Goal: Information Seeking & Learning: Learn about a topic

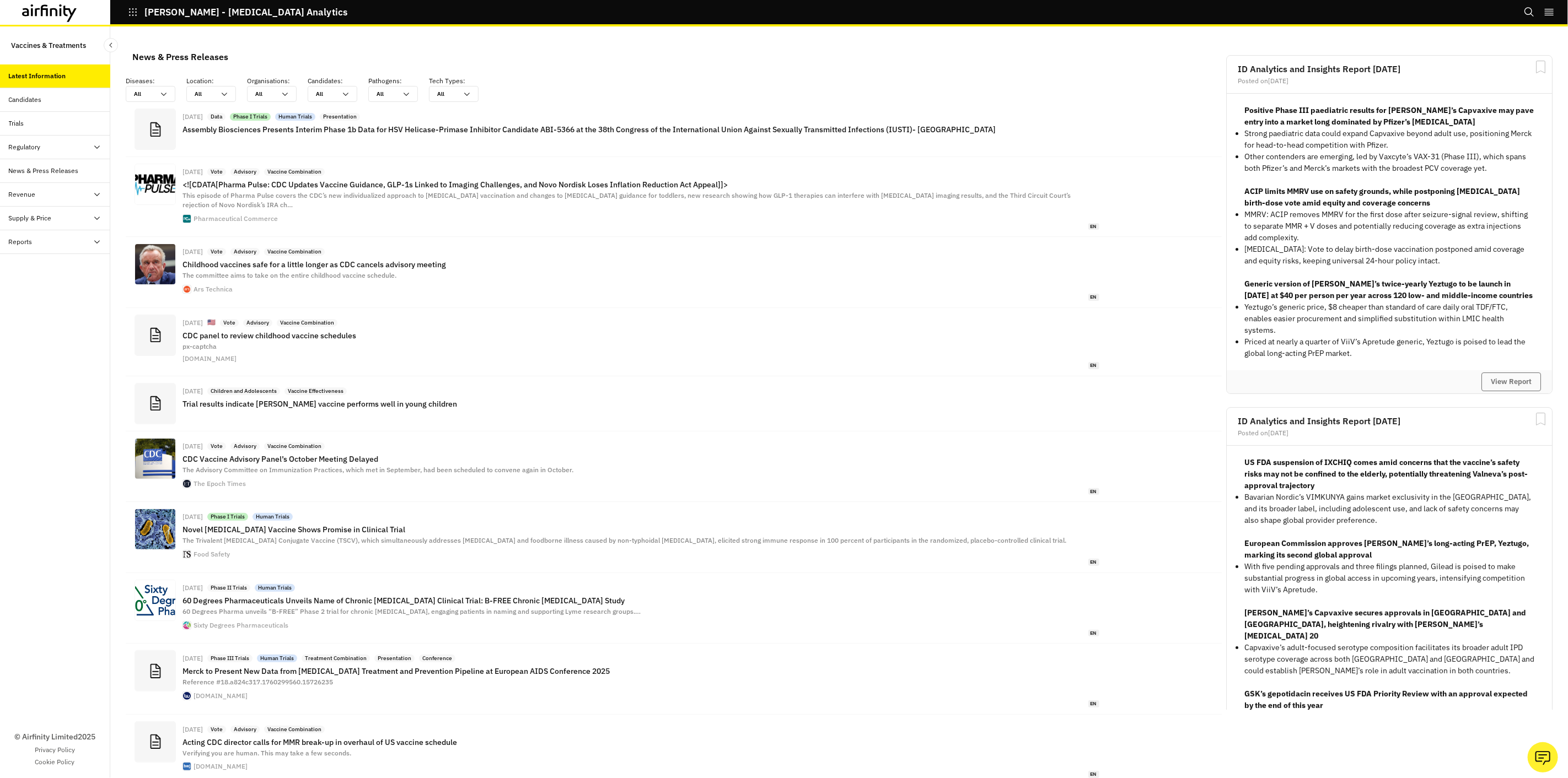
scroll to position [811, 321]
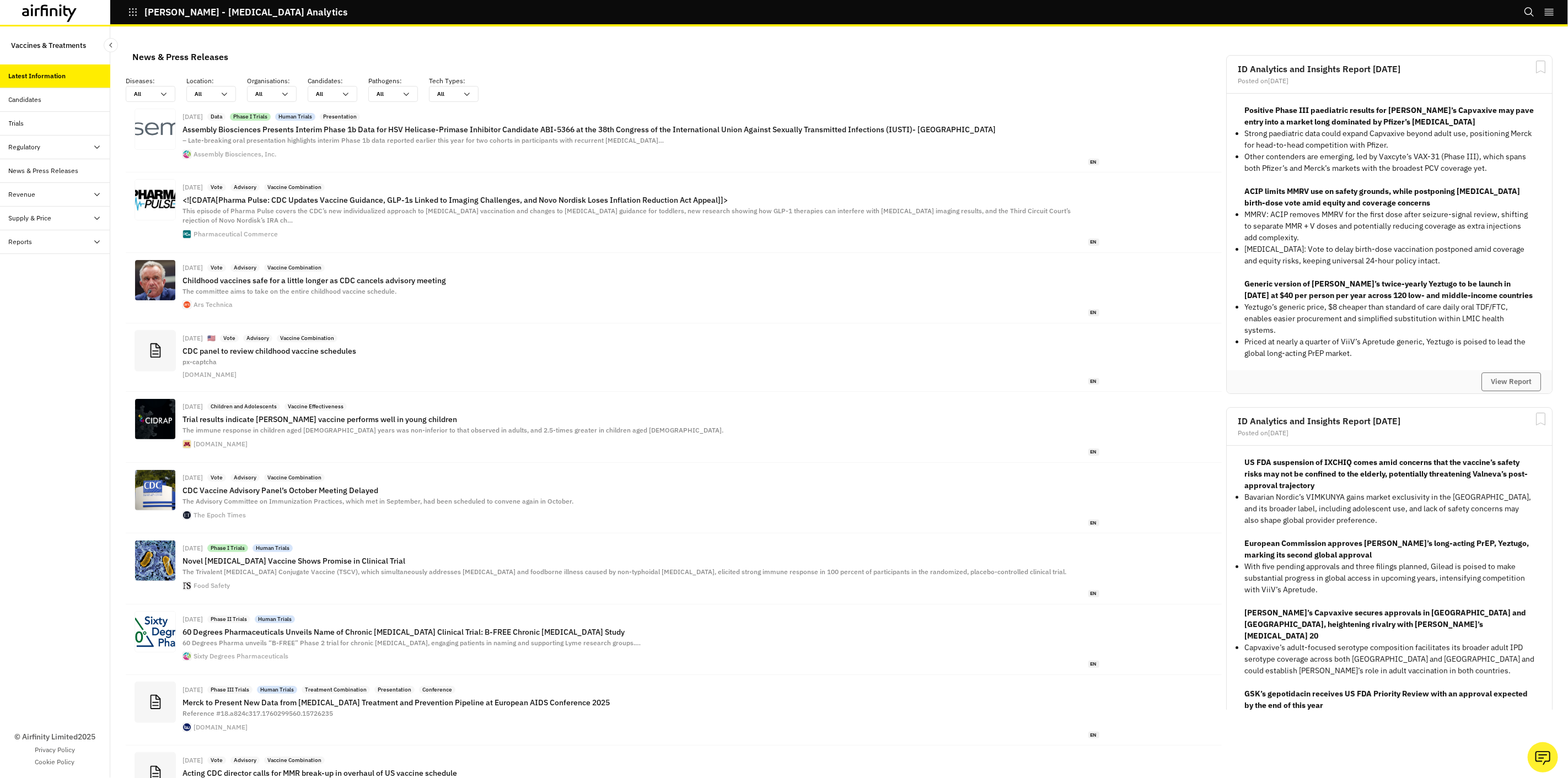
click at [69, 217] on div "Supply & Price" at bounding box center [59, 218] width 102 height 10
click at [31, 245] on div "Table" at bounding box center [25, 242] width 16 height 10
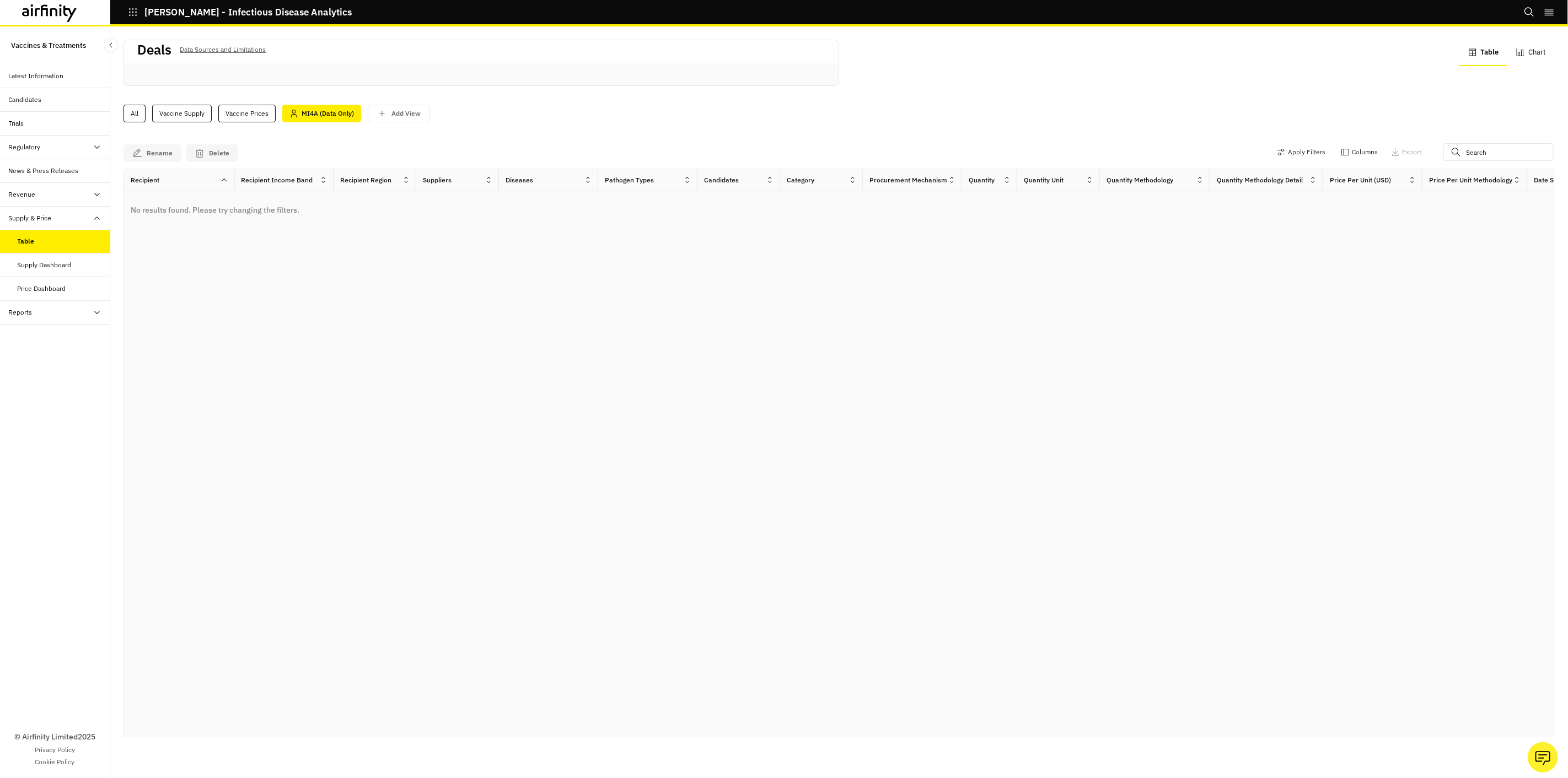
click at [52, 267] on div "Supply Dashboard" at bounding box center [44, 265] width 54 height 10
click at [133, 112] on div "All" at bounding box center [134, 113] width 22 height 18
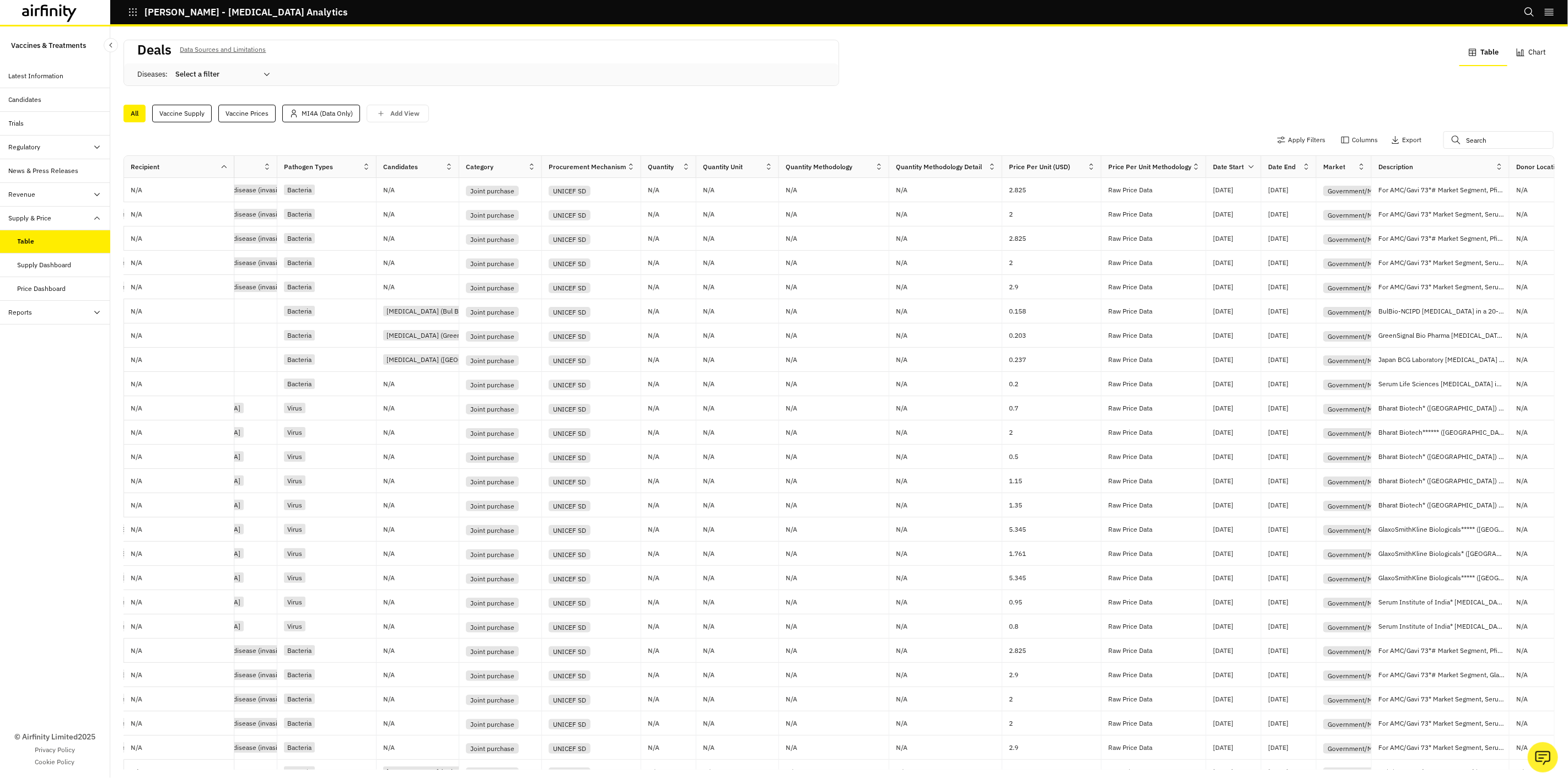
scroll to position [0, 333]
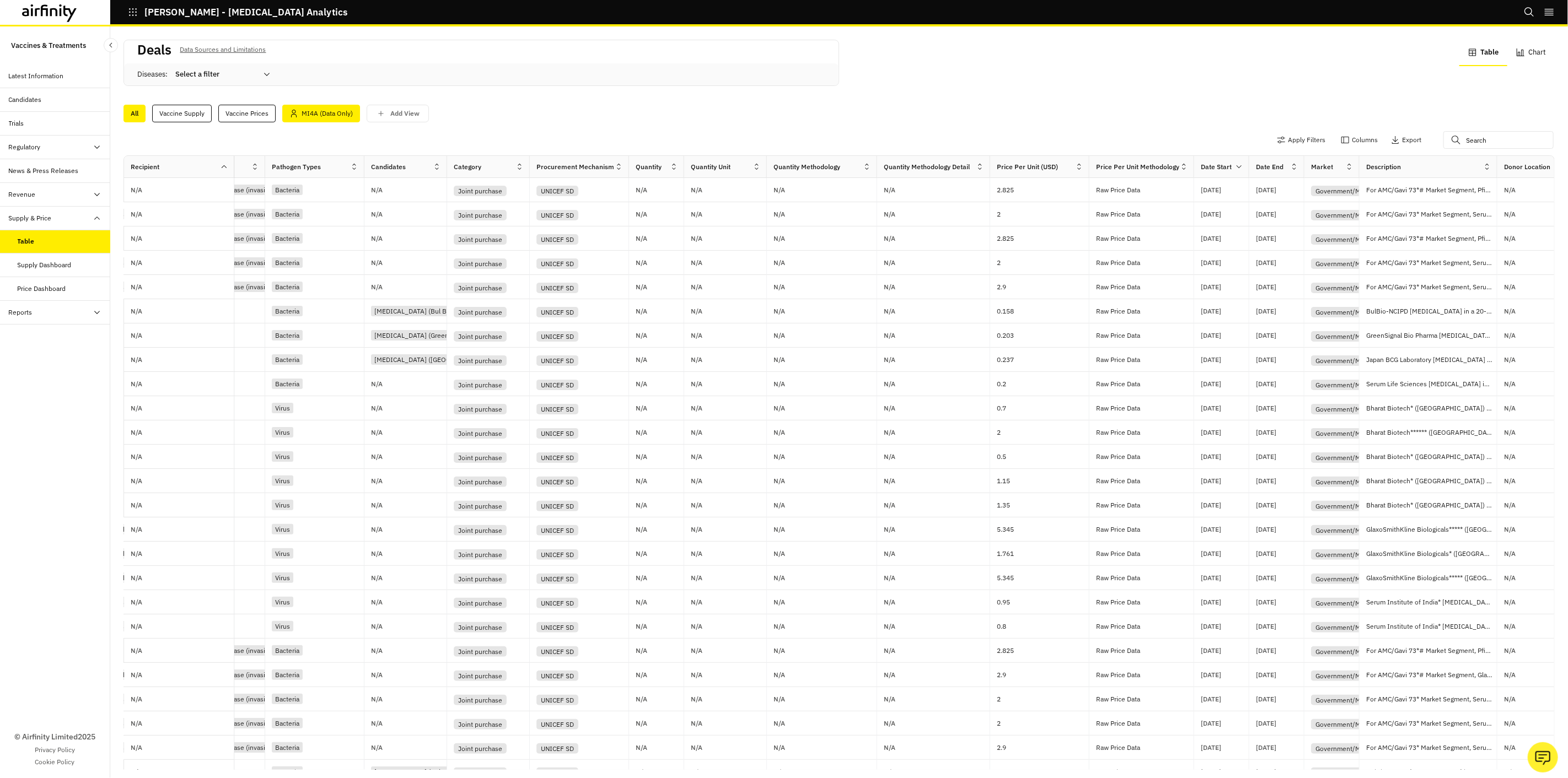
click at [315, 118] on div "MI4A (Data Only)" at bounding box center [321, 113] width 78 height 18
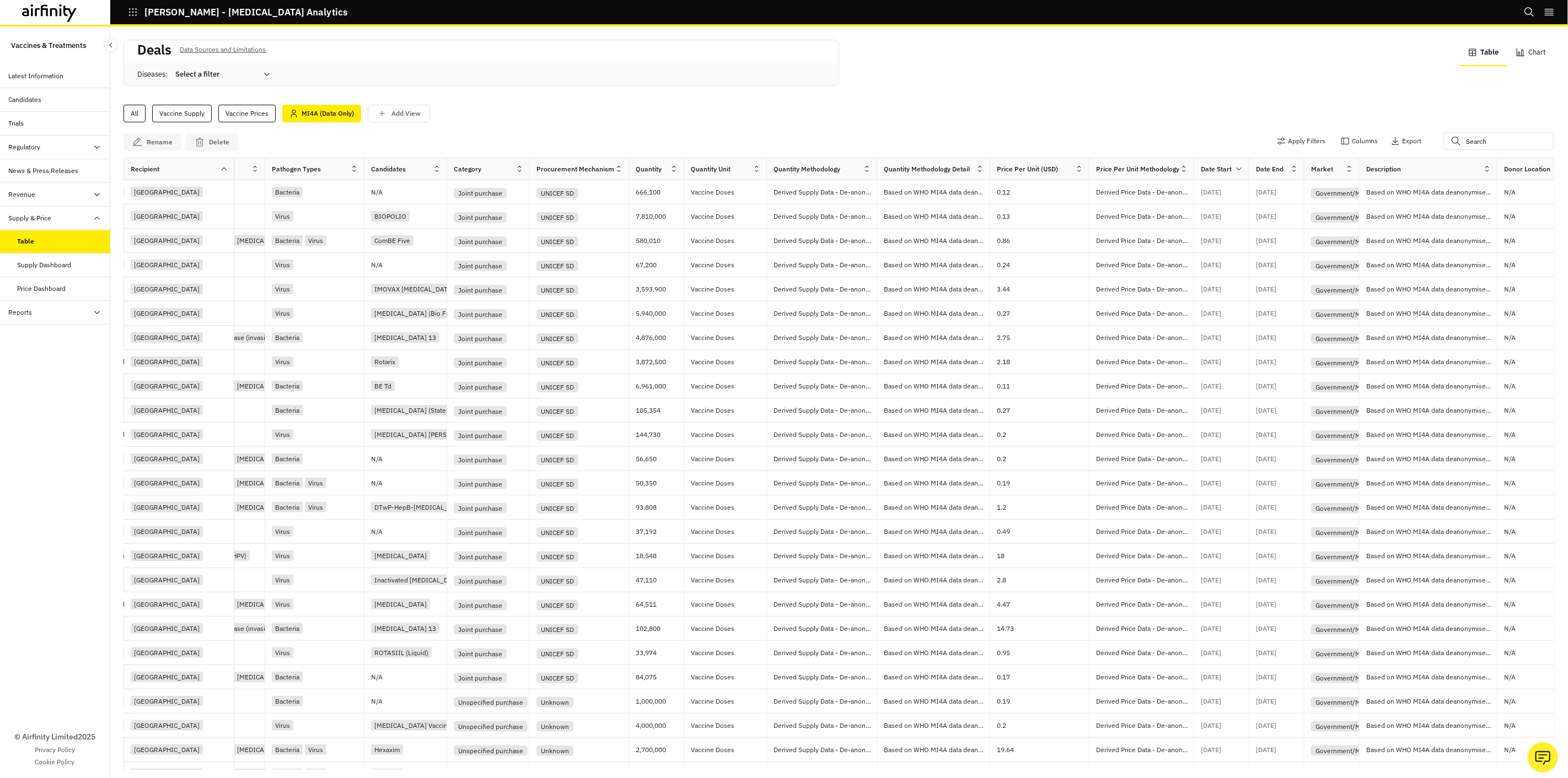
click at [1294, 168] on icon at bounding box center [1294, 169] width 8 height 8
click at [1293, 167] on icon at bounding box center [1293, 169] width 4 height 6
click at [1275, 217] on div "Sort Ascending" at bounding box center [1247, 219] width 113 height 25
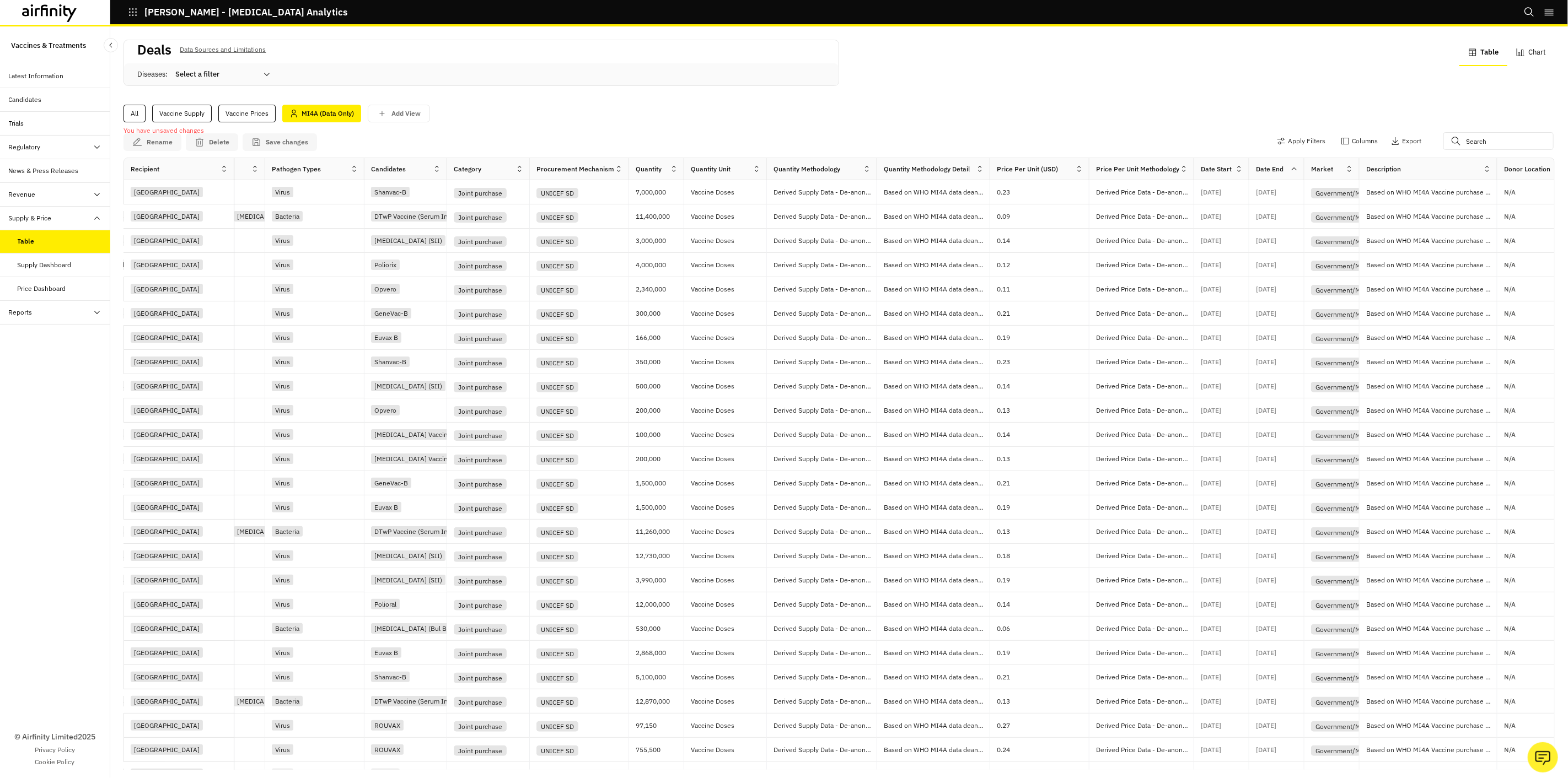
click at [1297, 167] on icon at bounding box center [1294, 169] width 8 height 8
click at [1278, 235] on div "Sort Descending" at bounding box center [1247, 244] width 113 height 25
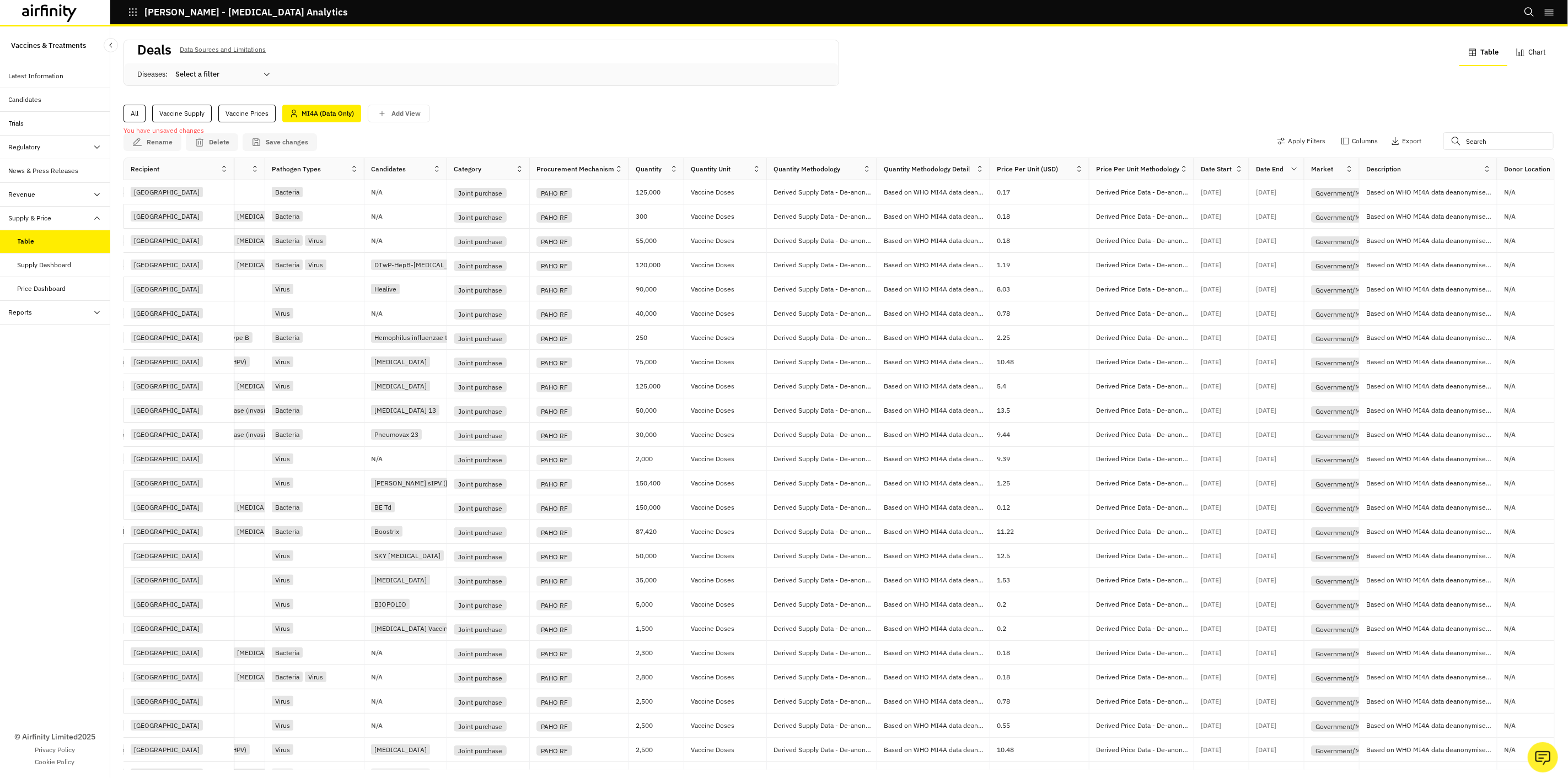
click at [1291, 172] on icon at bounding box center [1294, 169] width 8 height 8
click at [1265, 210] on div "Sort Ascending" at bounding box center [1247, 219] width 113 height 25
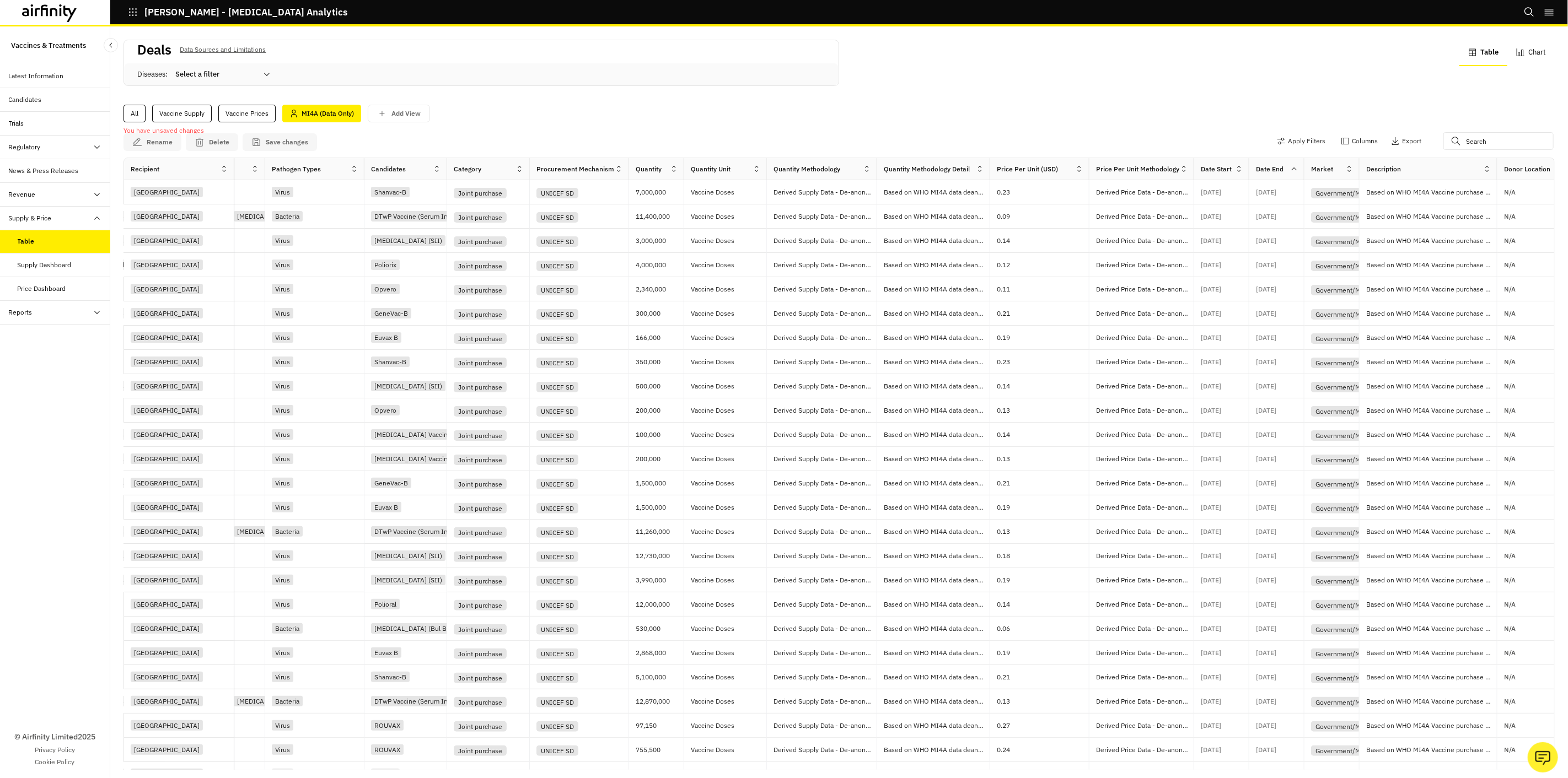
click at [1277, 167] on div "Date End" at bounding box center [1269, 169] width 28 height 10
click at [1295, 165] on icon at bounding box center [1294, 169] width 8 height 8
click at [1293, 169] on icon at bounding box center [1294, 169] width 8 height 8
click at [1285, 240] on icon at bounding box center [1289, 243] width 9 height 9
